Goal: Information Seeking & Learning: Learn about a topic

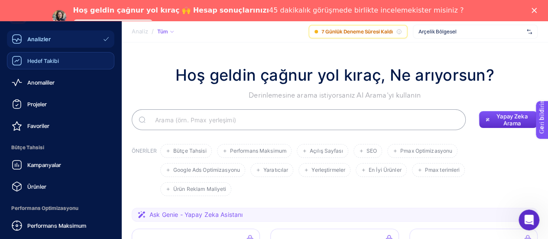
click at [42, 63] on font "Hedef Takibi" at bounding box center [43, 60] width 32 height 7
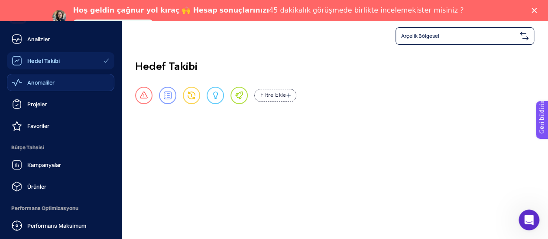
click at [19, 81] on icon at bounding box center [17, 82] width 10 height 7
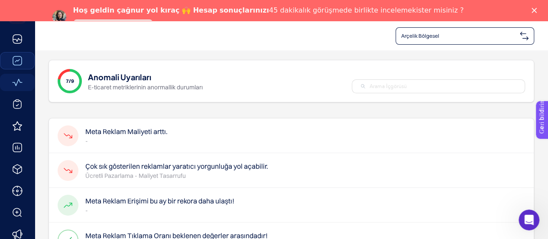
click at [493, 38] on span "Arçelik Bölgesel" at bounding box center [458, 35] width 115 height 7
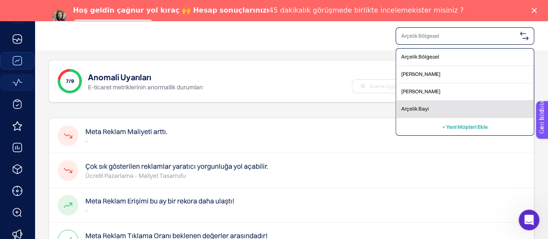
click at [428, 102] on div "Arçelik Bayi" at bounding box center [465, 109] width 138 height 17
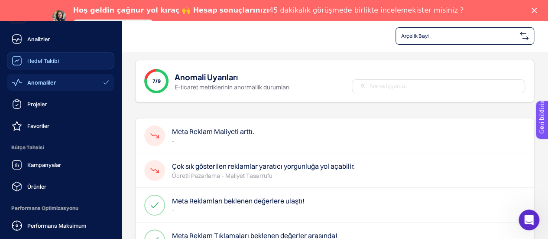
click at [30, 63] on font "Hedef Takibi" at bounding box center [43, 60] width 32 height 7
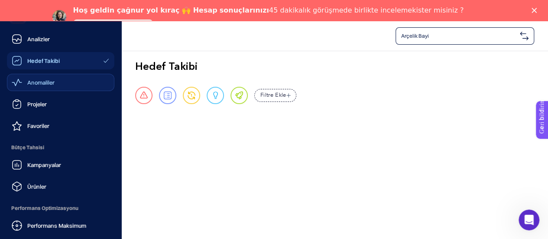
click at [21, 78] on icon at bounding box center [17, 82] width 10 height 10
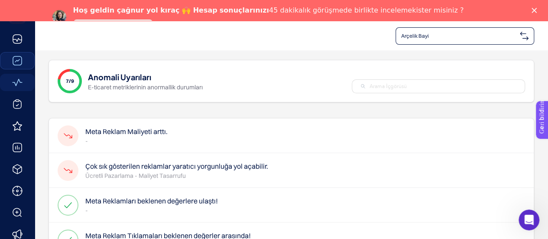
click at [244, 176] on p "Ücretli Pazarlama - Maliyet Tasarrufu" at bounding box center [176, 175] width 183 height 9
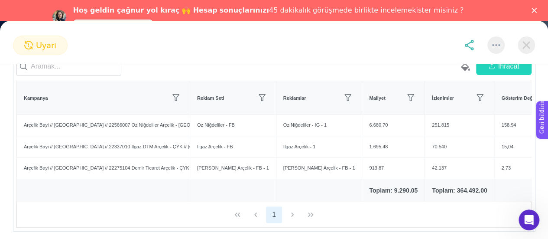
scroll to position [164, 0]
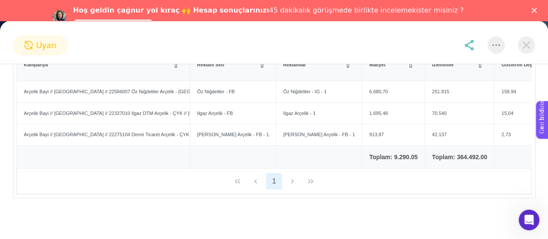
click at [290, 181] on div "1" at bounding box center [274, 181] width 514 height 25
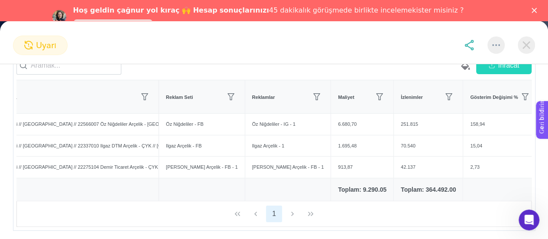
scroll to position [0, 0]
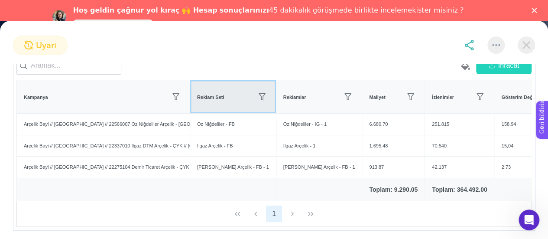
click at [494, 94] on th "Reklam Seti" at bounding box center [532, 96] width 76 height 33
click at [190, 94] on th "Reklam Seti" at bounding box center [233, 96] width 86 height 33
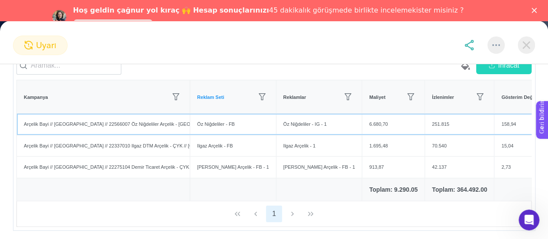
click at [168, 127] on font "Arçelik Bayi // [GEOGRAPHIC_DATA] // 22566007 Öz Niğdeliler Arçelik - [GEOGRAPH…" at bounding box center [264, 123] width 480 height 5
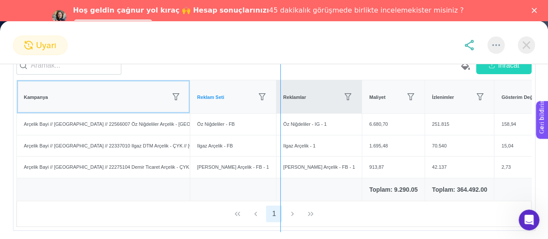
drag, startPoint x: 188, startPoint y: 98, endPoint x: 280, endPoint y: 103, distance: 92.4
click at [280, 103] on div "boş paint-bucket-solid İhracat Kampanya Reklam Seti Reklamlar Maliyet İzlenimle…" at bounding box center [273, 141] width 515 height 170
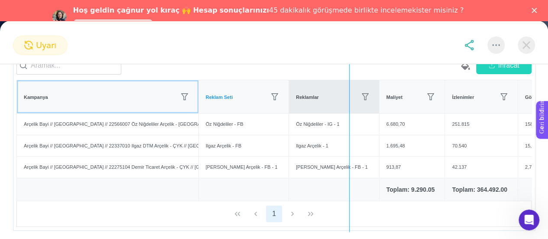
drag, startPoint x: 206, startPoint y: 98, endPoint x: 364, endPoint y: 107, distance: 158.4
click at [364, 107] on div "boş paint-bucket-solid İhracat Kampanya Reklam Seti Reklamlar Maliyet İzlenimle…" at bounding box center [273, 141] width 515 height 170
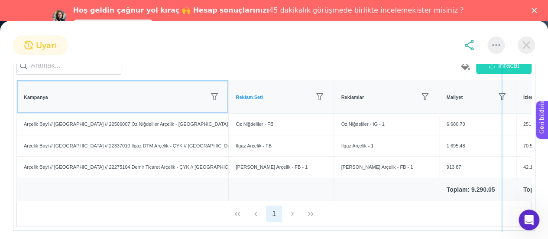
drag, startPoint x: 239, startPoint y: 99, endPoint x: 502, endPoint y: 105, distance: 262.6
click at [502, 105] on div "boş paint-bucket-solid İhracat Kampanya Reklam Seti Reklamlar Maliyet İzlenimle…" at bounding box center [273, 141] width 515 height 170
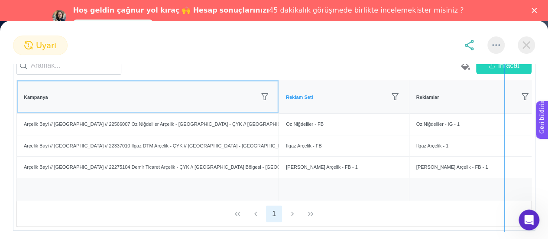
drag, startPoint x: 292, startPoint y: 101, endPoint x: 504, endPoint y: 118, distance: 213.0
click at [504, 118] on div "boş paint-bucket-solid İhracat Kampanya Reklam Seti Reklamlar Maliyet İzlenimle…" at bounding box center [273, 141] width 515 height 170
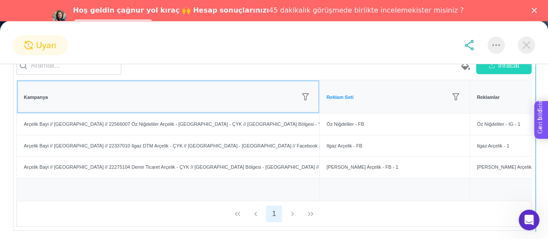
drag, startPoint x: 869, startPoint y: 233, endPoint x: 555, endPoint y: 139, distance: 327.5
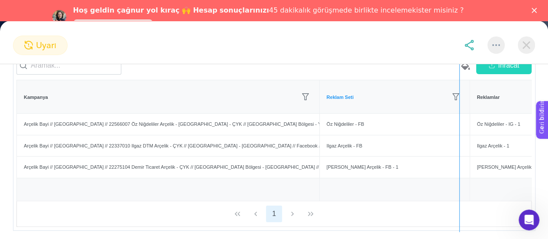
click at [459, 129] on div at bounding box center [459, 143] width 0 height 175
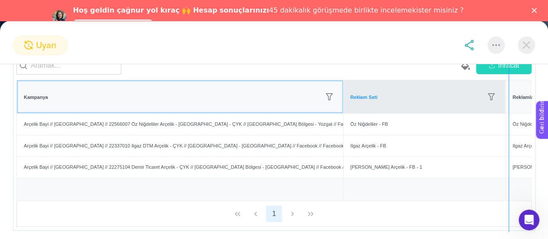
drag, startPoint x: 360, startPoint y: 98, endPoint x: 509, endPoint y: 109, distance: 149.4
click at [509, 109] on div "boş paint-bucket-solid İhracat Kampanya Reklam Seti Reklamlar Maliyet İzlenimle…" at bounding box center [273, 141] width 515 height 170
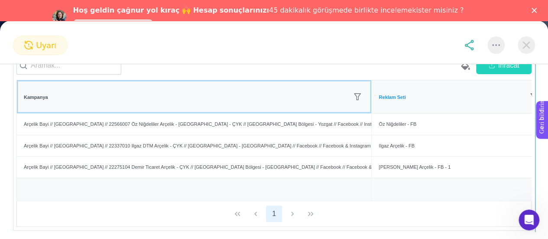
drag, startPoint x: 390, startPoint y: 103, endPoint x: 535, endPoint y: 113, distance: 145.5
click at [532, 113] on div "boş paint-bucket-solid İhracat Kampanya Reklam Seti Reklamlar Maliyet İzlenimle…" at bounding box center [273, 141] width 515 height 170
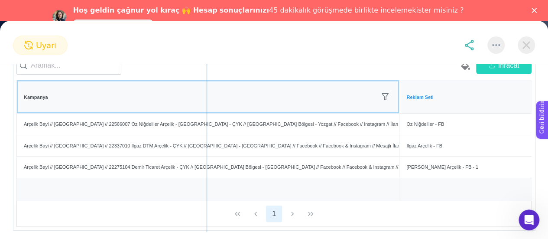
drag, startPoint x: 419, startPoint y: 100, endPoint x: 207, endPoint y: 127, distance: 213.9
click at [207, 127] on div "boş paint-bucket-solid İhracat Kampanya Reklam Seti Reklamlar Maliyet İzlenimle…" at bounding box center [273, 141] width 515 height 170
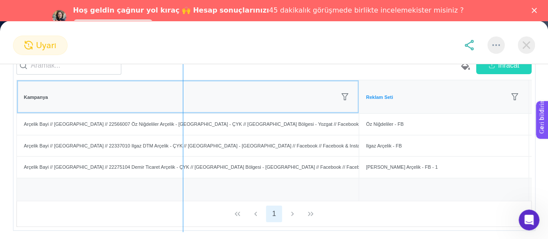
drag, startPoint x: 377, startPoint y: 101, endPoint x: 183, endPoint y: 130, distance: 195.8
click at [183, 130] on div "boş paint-bucket-solid İhracat Kampanya Reklam Seti Reklamlar Maliyet İzlenimle…" at bounding box center [273, 141] width 515 height 170
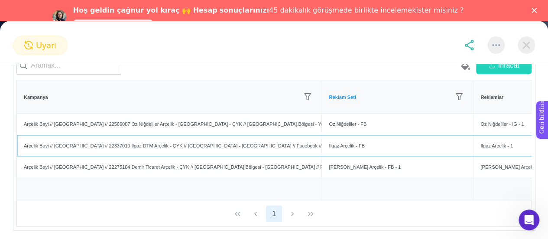
click at [287, 155] on div "Arçelik Bayi // [GEOGRAPHIC_DATA] // 22337010 Ilgaz DTM Arçelik - ÇYK // [GEOGR…" at bounding box center [169, 145] width 305 height 21
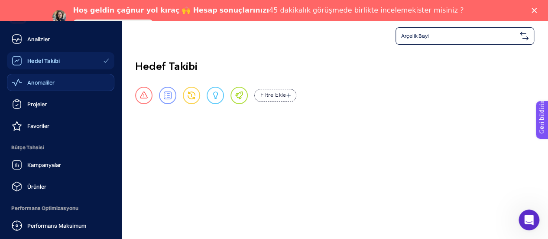
click at [21, 80] on icon at bounding box center [17, 82] width 10 height 10
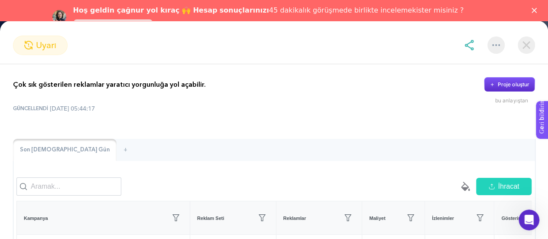
click at [520, 48] on img at bounding box center [526, 44] width 17 height 17
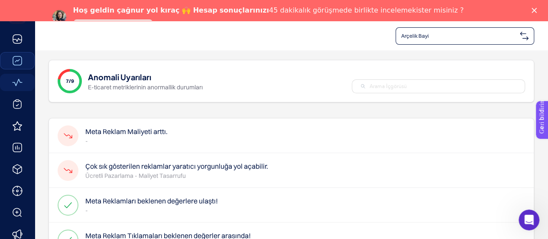
click at [128, 139] on p "-" at bounding box center [126, 140] width 82 height 9
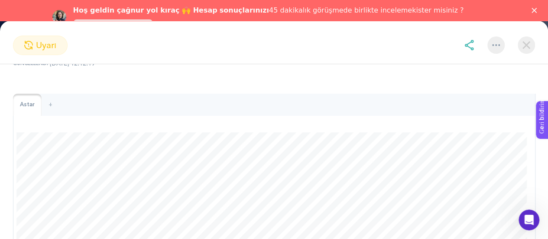
scroll to position [97, 0]
click at [529, 48] on img at bounding box center [526, 44] width 17 height 17
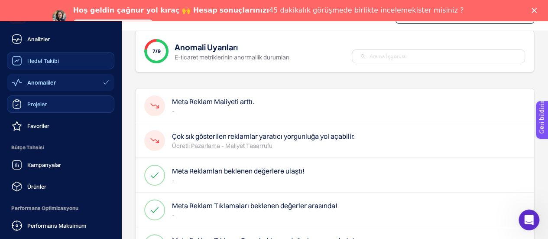
click at [28, 104] on font "Projeler" at bounding box center [36, 104] width 19 height 7
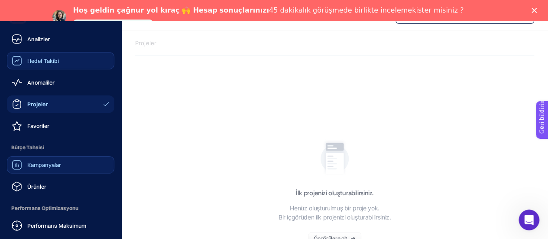
click at [30, 165] on font "Kampanyalar" at bounding box center [44, 164] width 34 height 7
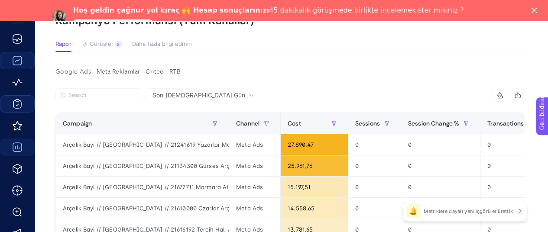
scroll to position [21, 0]
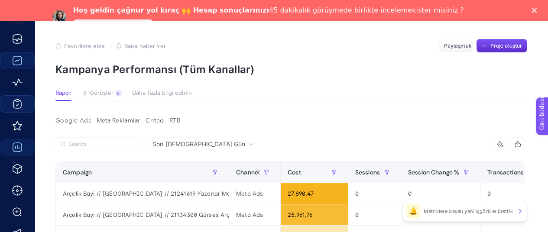
click at [159, 148] on span "Son [DEMOGRAPHIC_DATA] Gün" at bounding box center [199, 144] width 93 height 9
click at [157, 146] on font "Son [DEMOGRAPHIC_DATA] Gün" at bounding box center [199, 143] width 93 height 7
click at [237, 138] on div at bounding box center [172, 146] width 235 height 19
click at [90, 96] on font "Görüşler" at bounding box center [102, 92] width 24 height 7
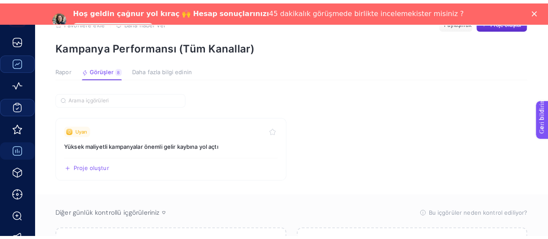
scroll to position [0, 0]
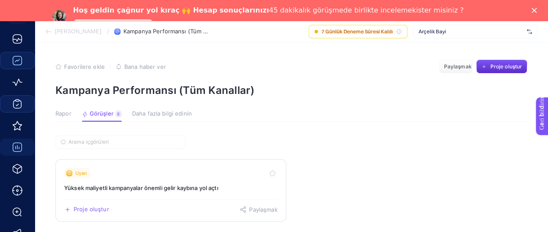
click at [118, 187] on font "Yüksek maliyetli kampanyalar önemli gelir kaybına yol açtı" at bounding box center [141, 188] width 154 height 7
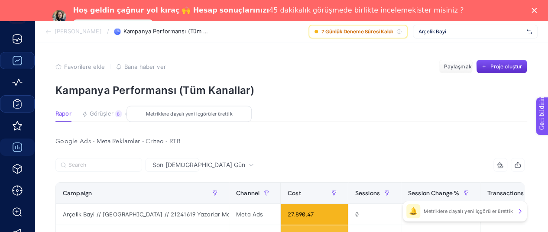
click at [102, 114] on font "Görüşler" at bounding box center [102, 113] width 24 height 7
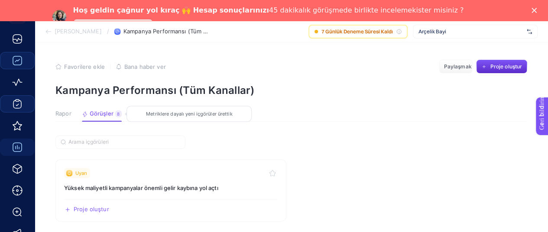
click at [82, 117] on button "Rapor" at bounding box center [102, 115] width 40 height 11
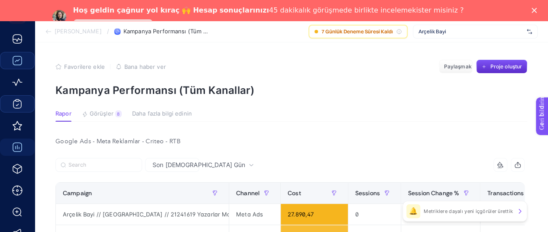
click at [287, 145] on div "Google Ads - Meta Reklamlar - Criteo - RTB" at bounding box center [290, 142] width 483 height 12
